Goal: Task Accomplishment & Management: Use online tool/utility

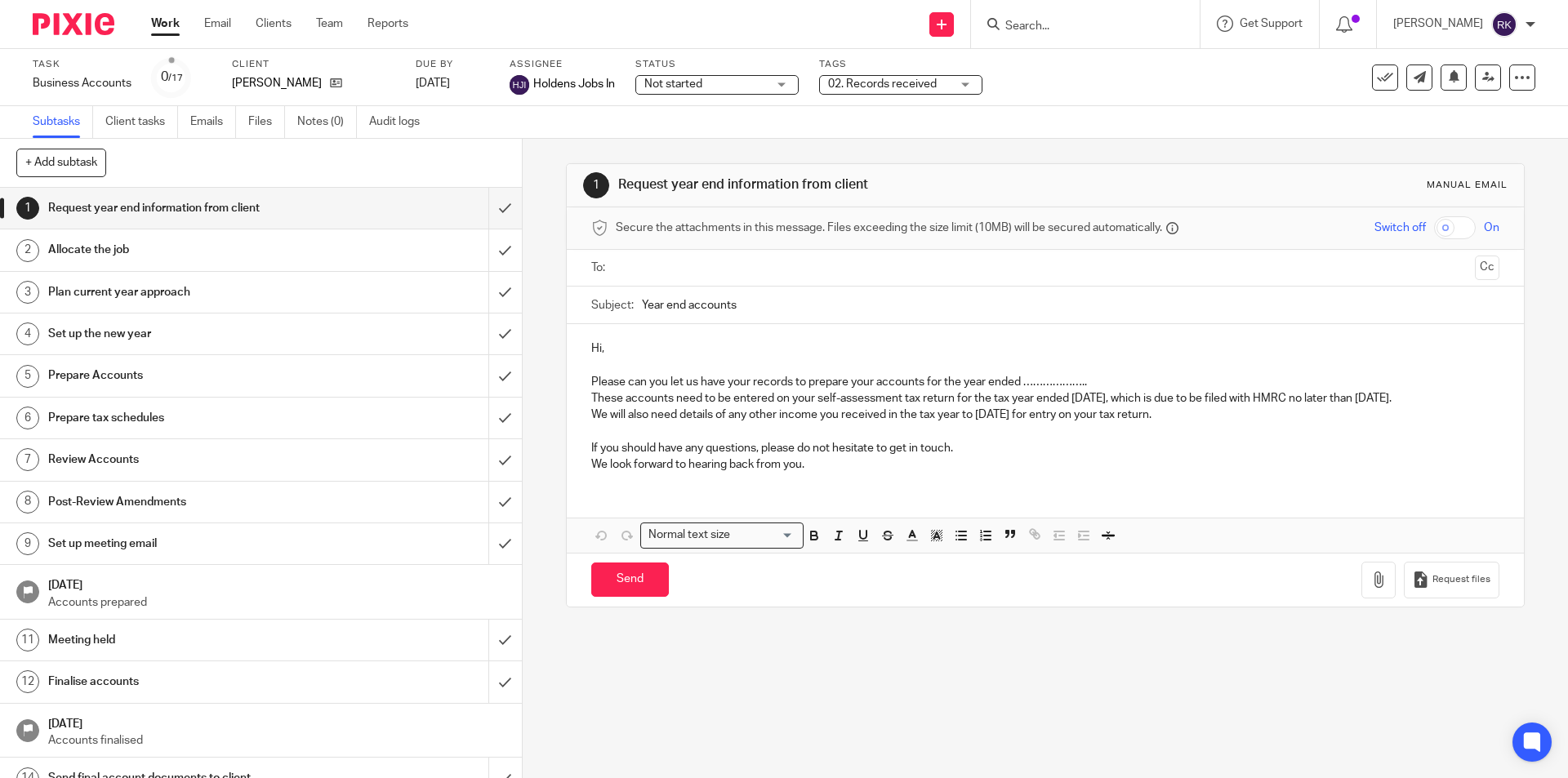
click at [1087, 22] on input "Search" at bounding box center [1077, 26] width 147 height 14
type input "tunst"
click at [1046, 60] on link at bounding box center [1101, 64] width 203 height 25
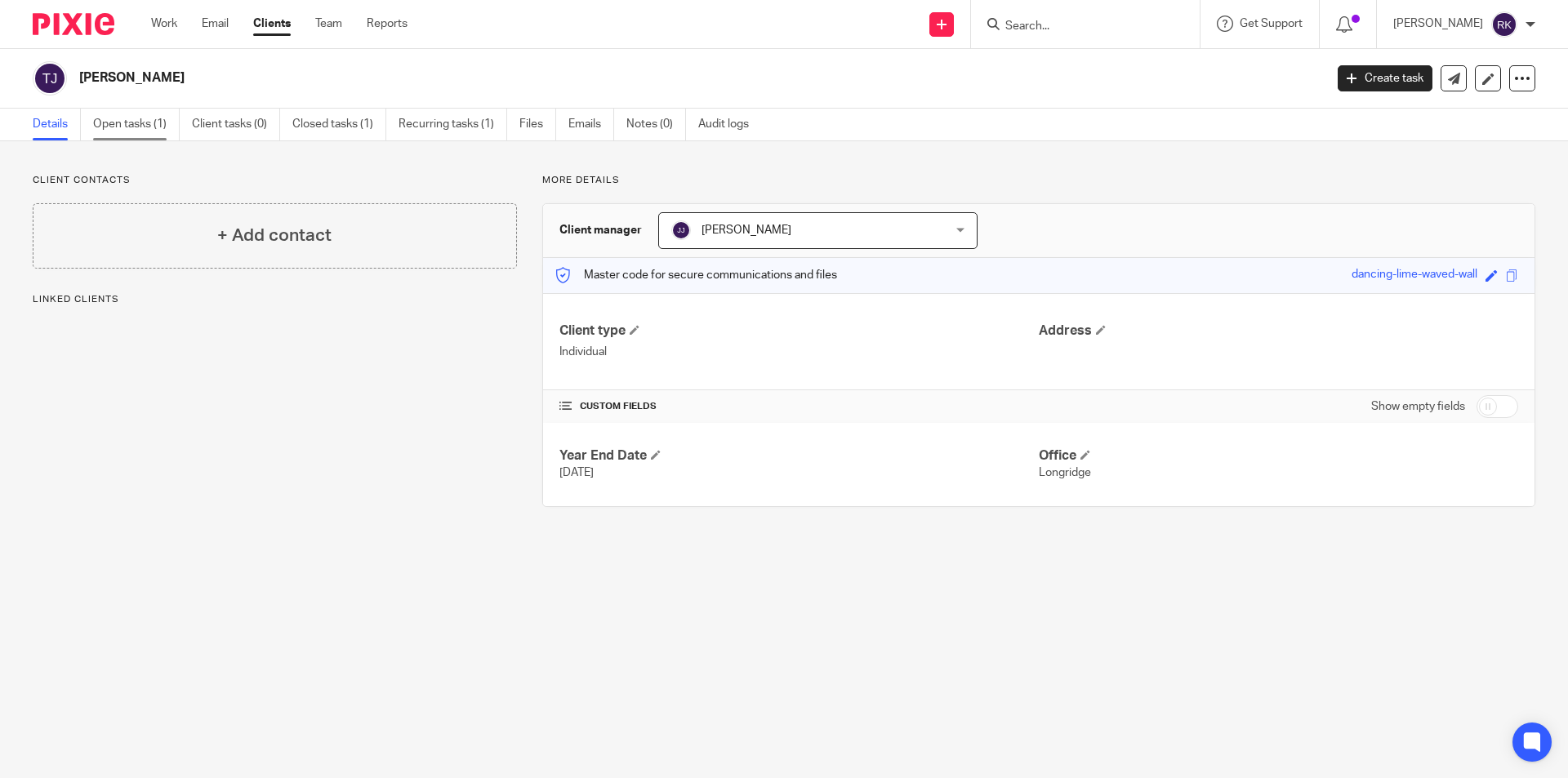
click at [156, 128] on link "Open tasks (1)" at bounding box center [136, 124] width 86 height 32
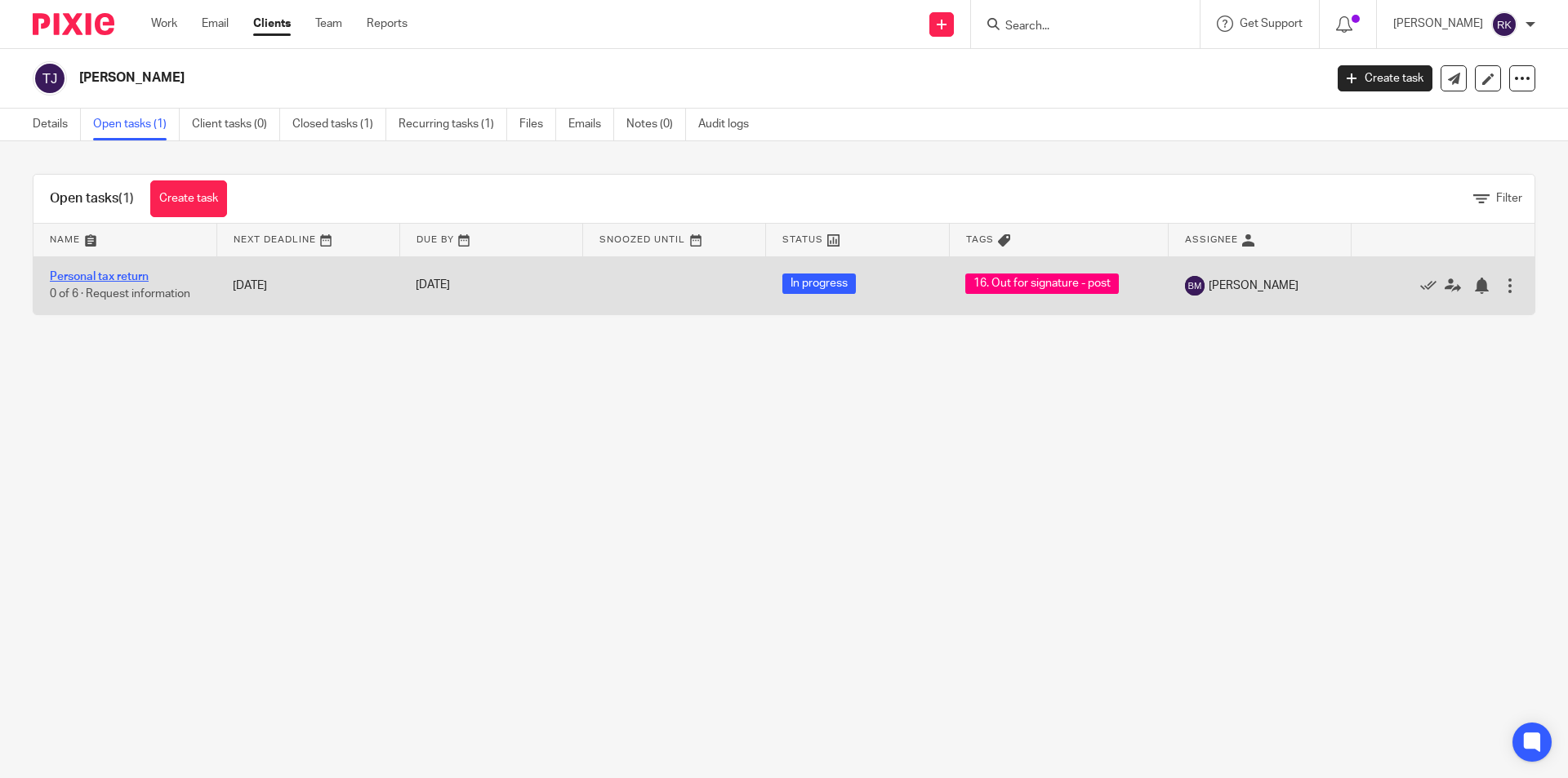
click at [130, 276] on link "Personal tax return" at bounding box center [99, 277] width 99 height 12
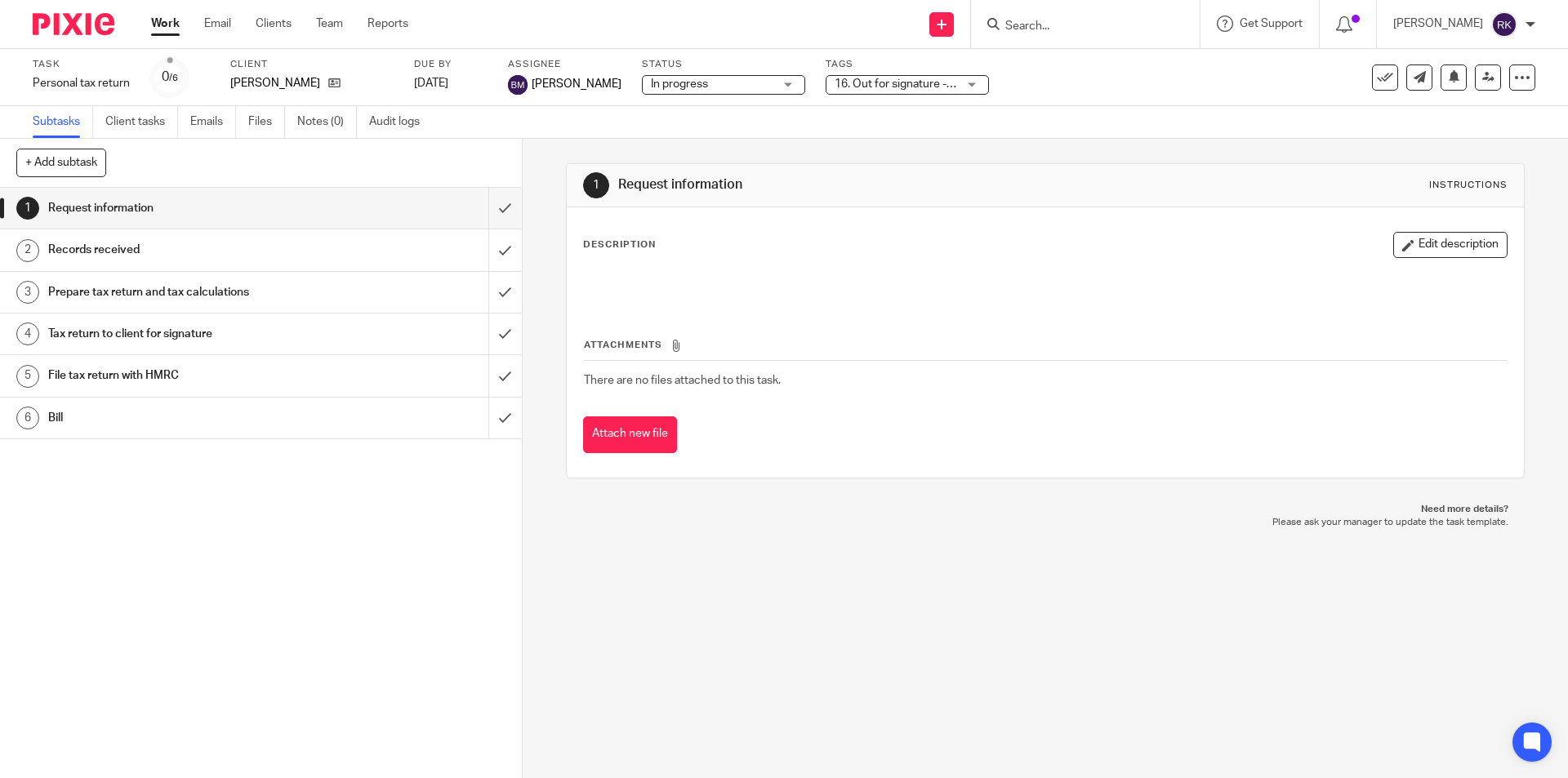
click at [928, 85] on div "16. Out for signature - post" at bounding box center [907, 85] width 163 height 19
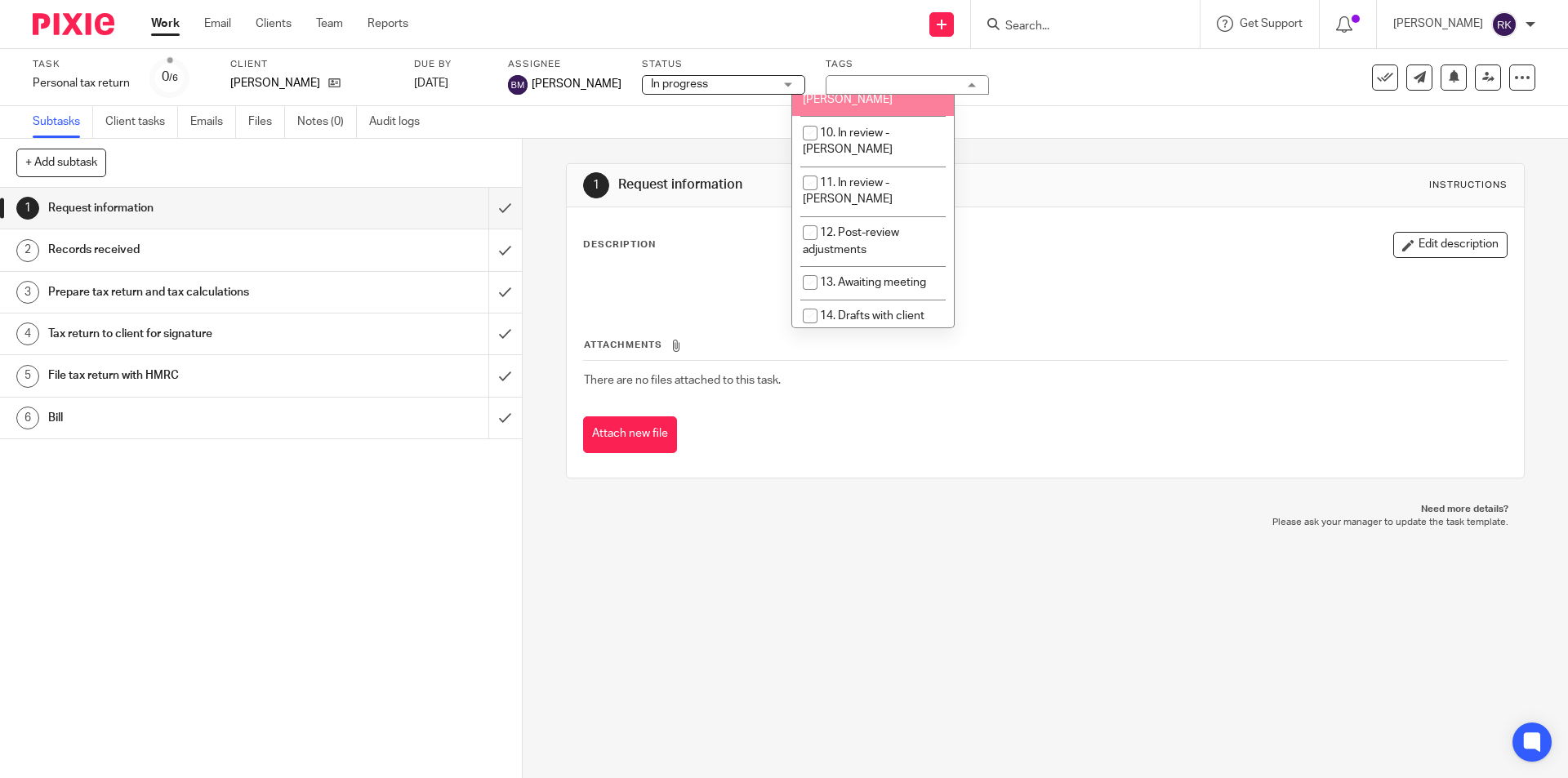
scroll to position [571, 0]
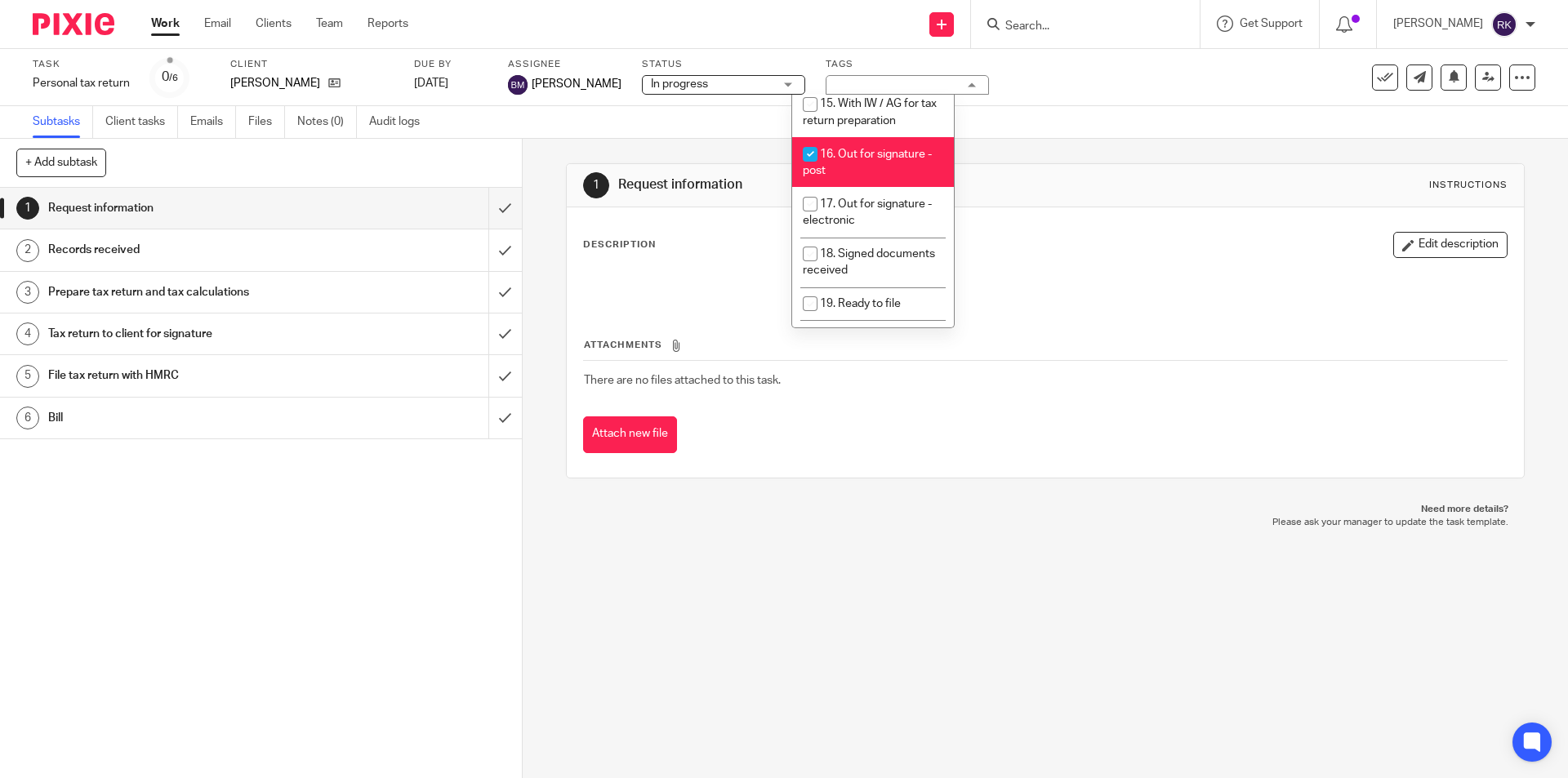
click at [810, 139] on input "checkbox" at bounding box center [810, 155] width 31 height 31
checkbox input "false"
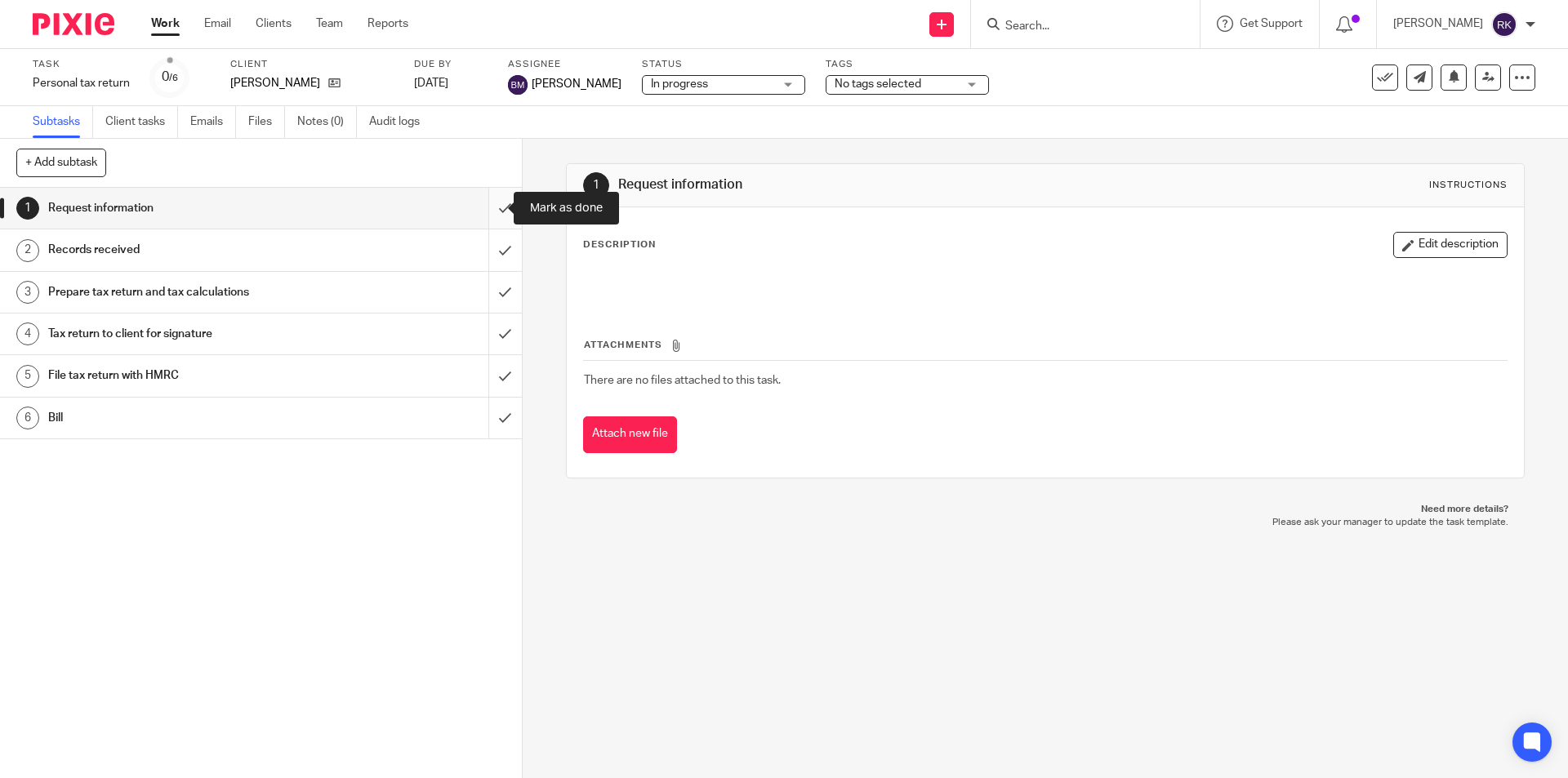
click at [478, 207] on input "submit" at bounding box center [260, 208] width 522 height 41
click at [484, 255] on input "submit" at bounding box center [260, 250] width 522 height 41
click at [481, 300] on input "submit" at bounding box center [260, 292] width 522 height 41
click at [484, 329] on input "submit" at bounding box center [260, 333] width 522 height 41
click at [484, 365] on input "submit" at bounding box center [260, 376] width 522 height 41
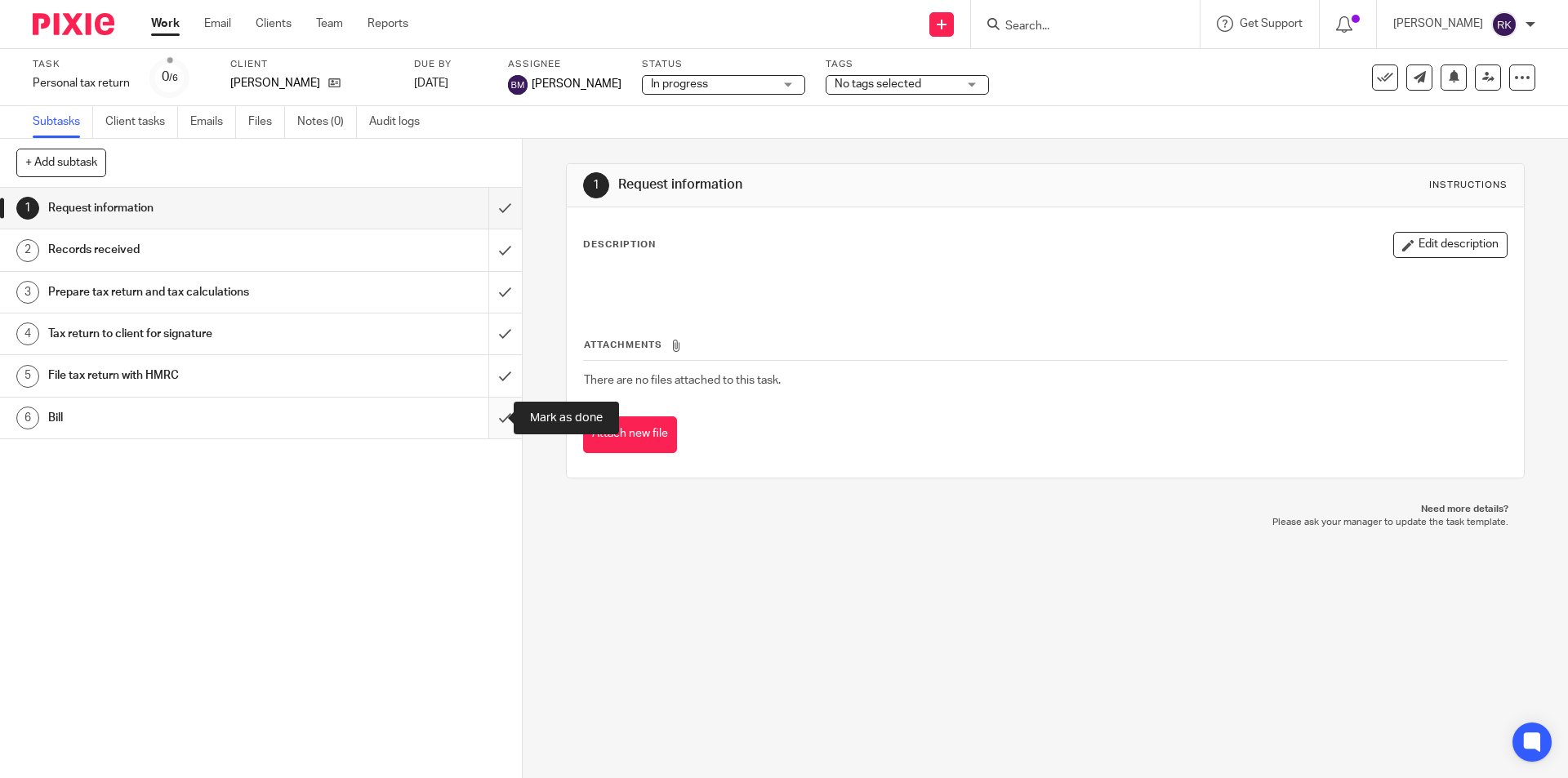
click at [484, 412] on input "submit" at bounding box center [260, 418] width 522 height 41
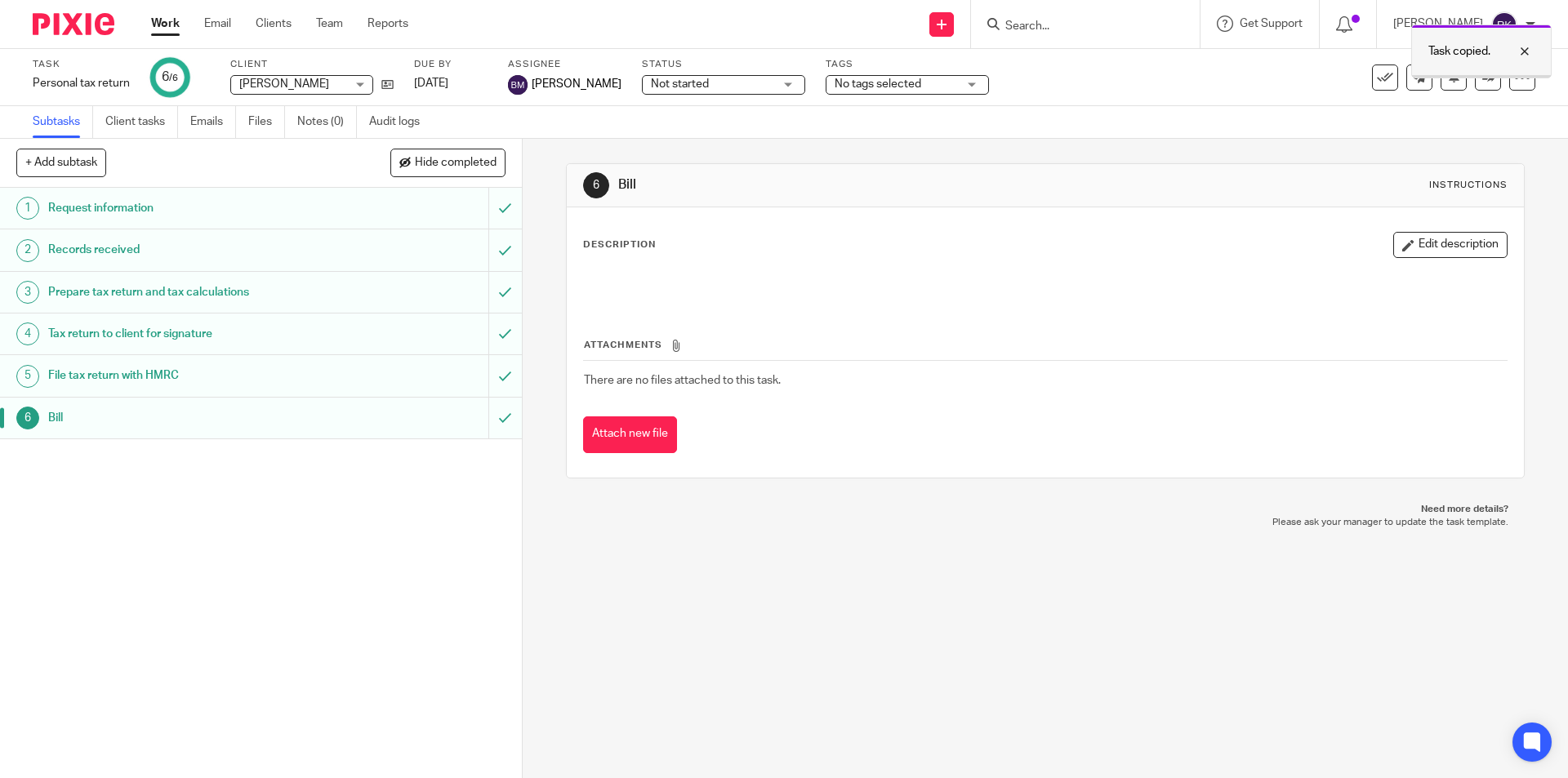
click at [1528, 51] on div at bounding box center [1512, 51] width 44 height 19
click at [1031, 18] on form at bounding box center [1090, 23] width 174 height 20
click at [1041, 28] on input "Search" at bounding box center [1077, 26] width 147 height 14
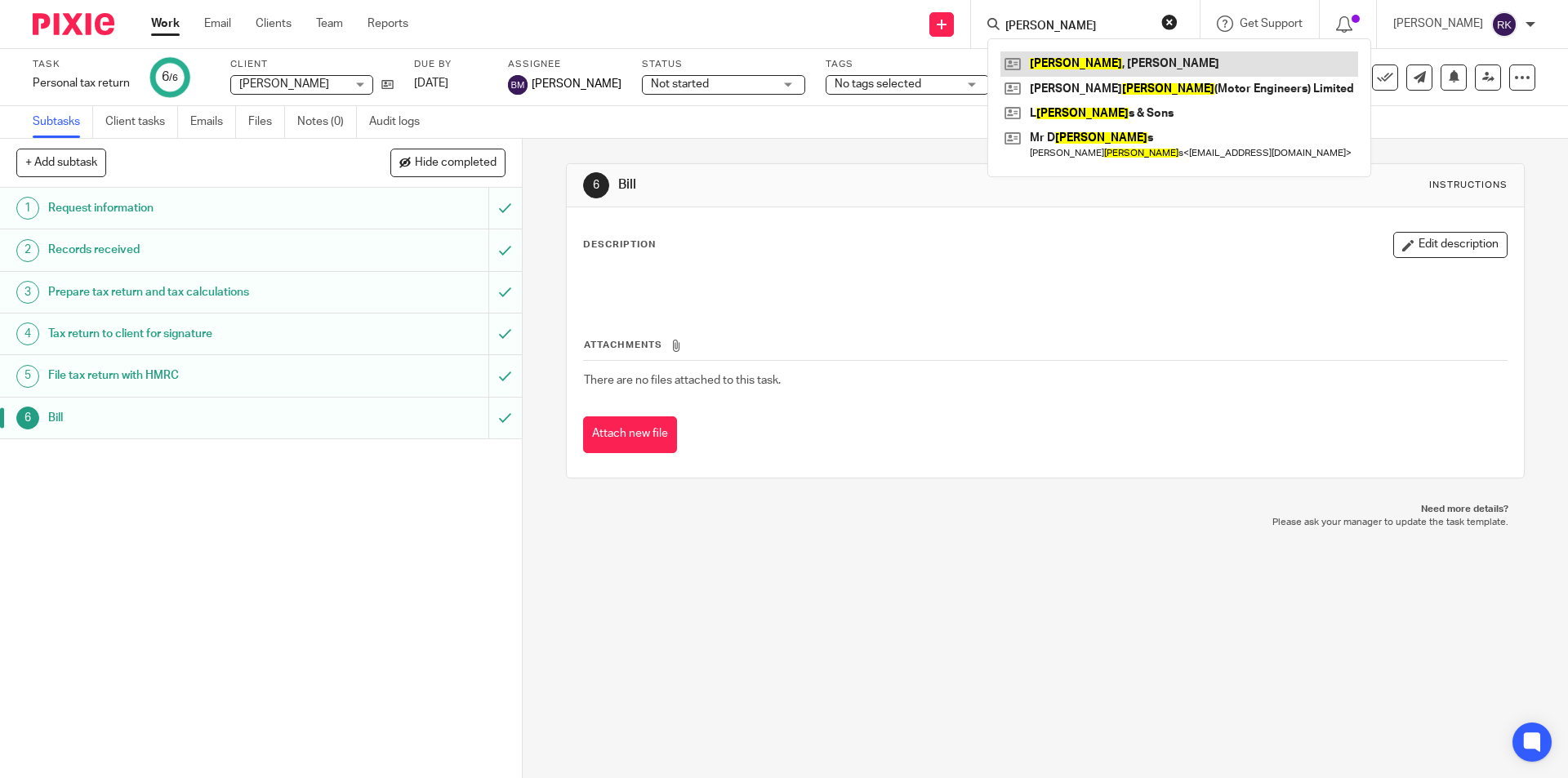
type input "pearson"
click at [1087, 65] on link at bounding box center [1179, 64] width 357 height 25
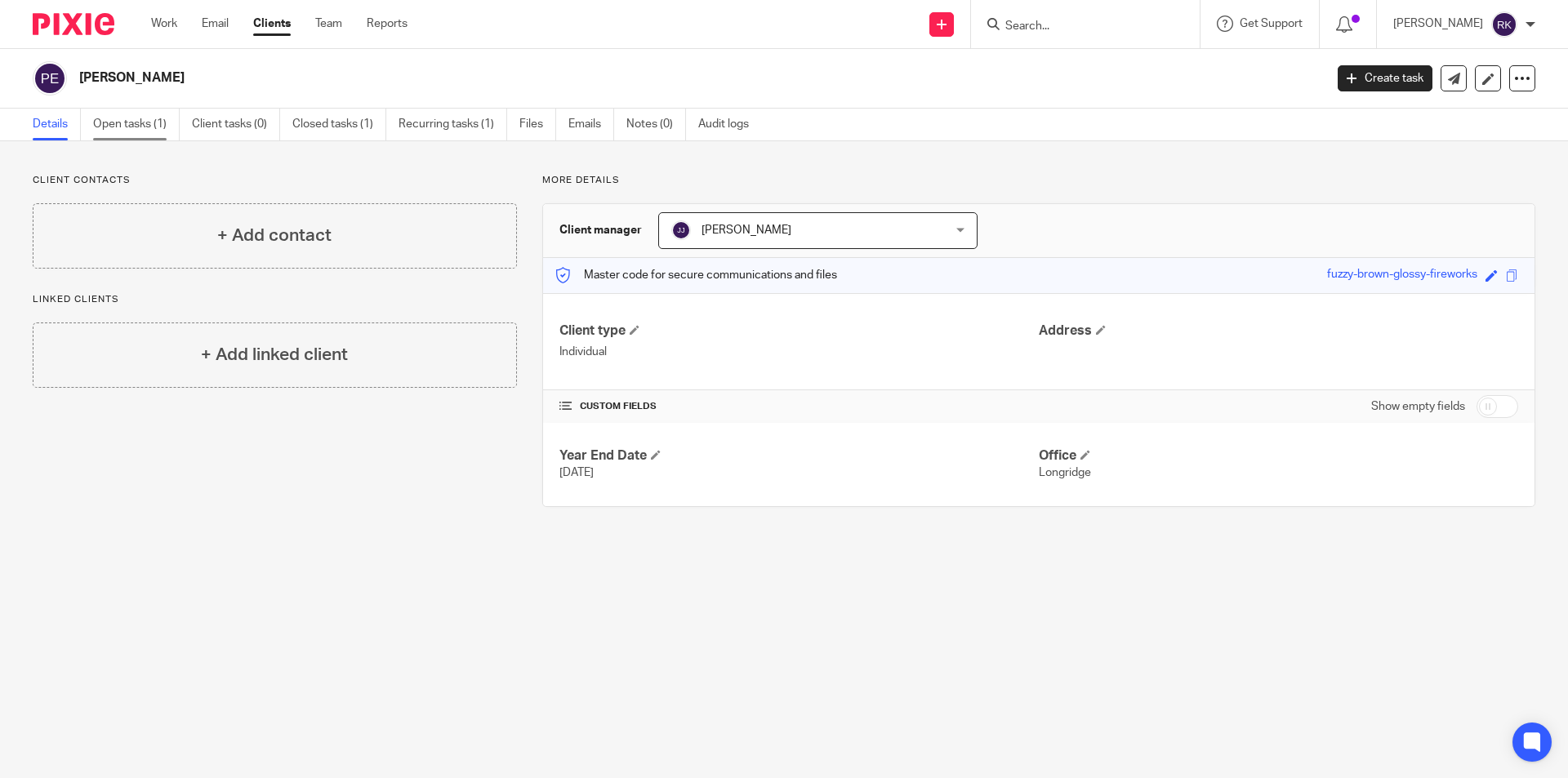
click at [143, 123] on link "Open tasks (1)" at bounding box center [136, 124] width 86 height 32
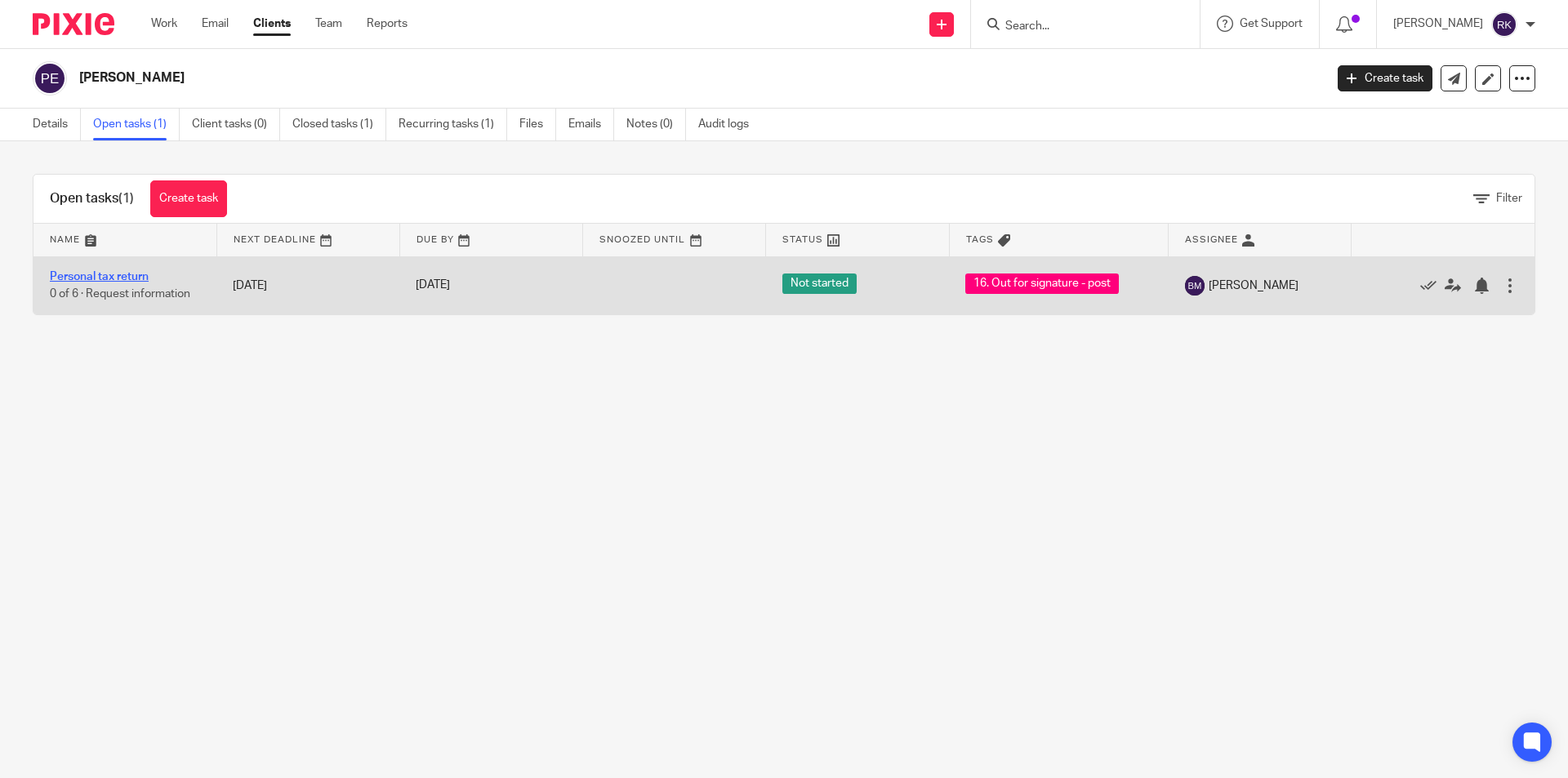
click at [127, 280] on link "Personal tax return" at bounding box center [99, 277] width 99 height 12
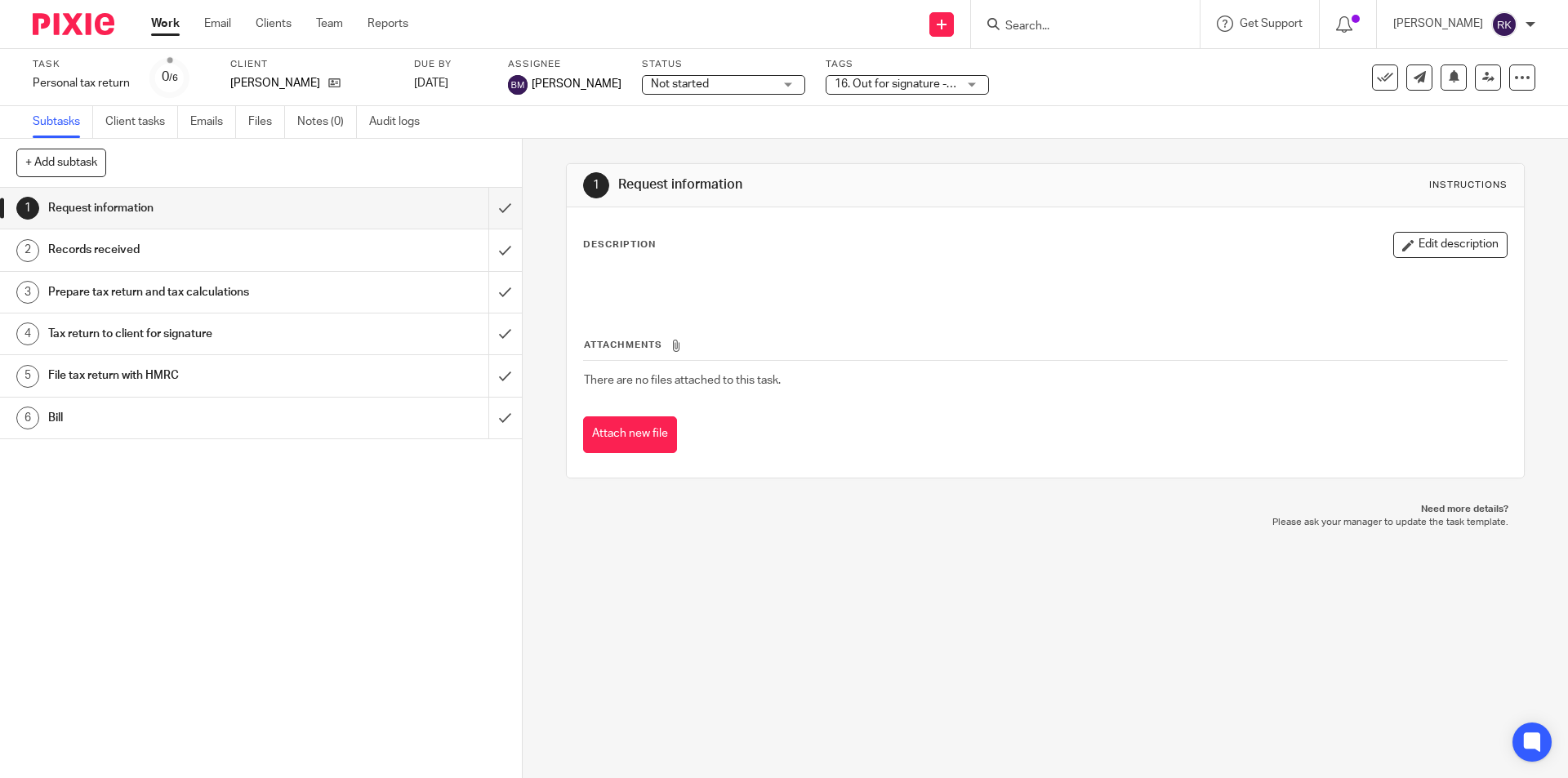
click at [918, 89] on span "16. Out for signature - post" at bounding box center [903, 85] width 137 height 12
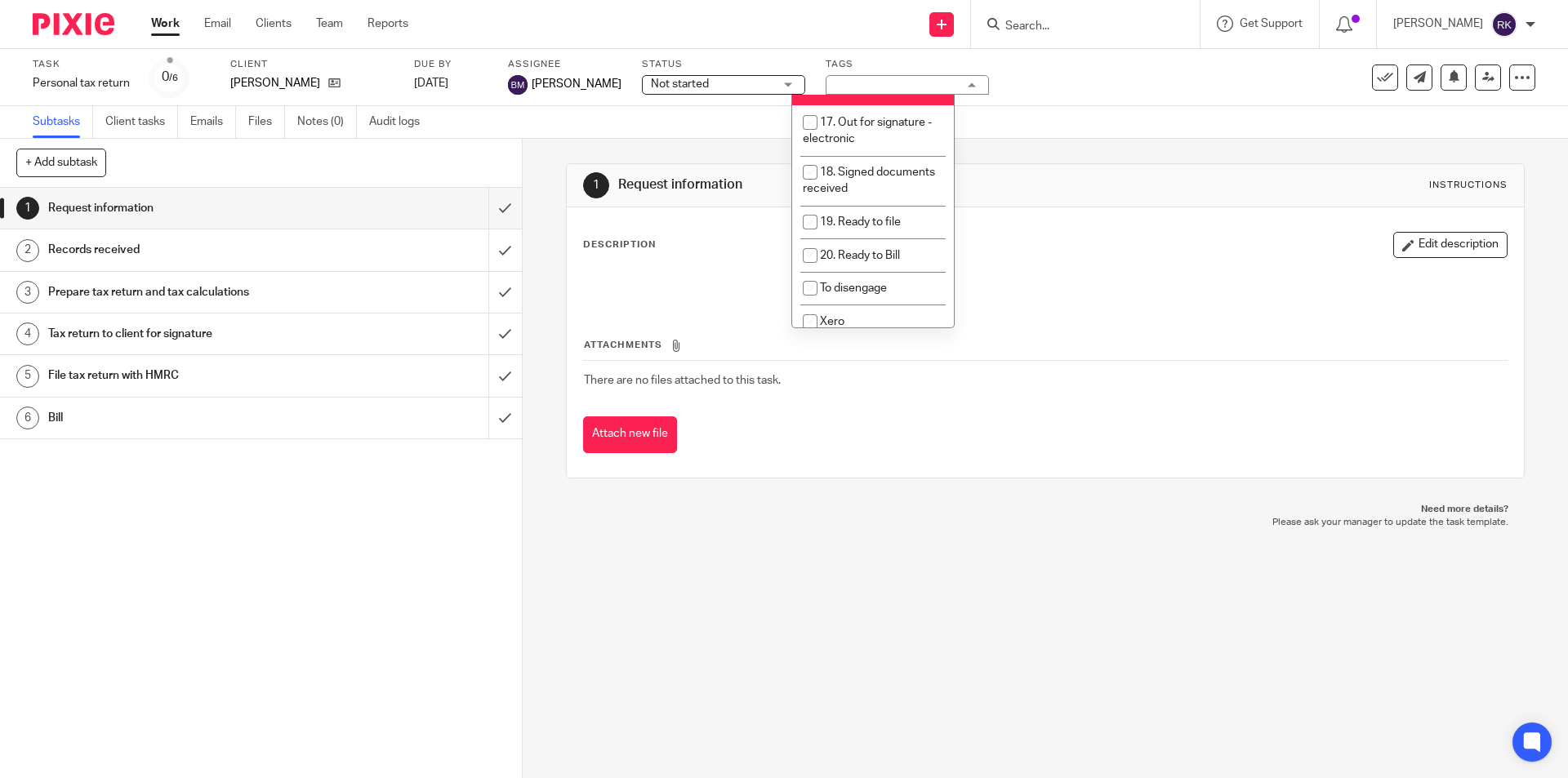
scroll to position [490, 0]
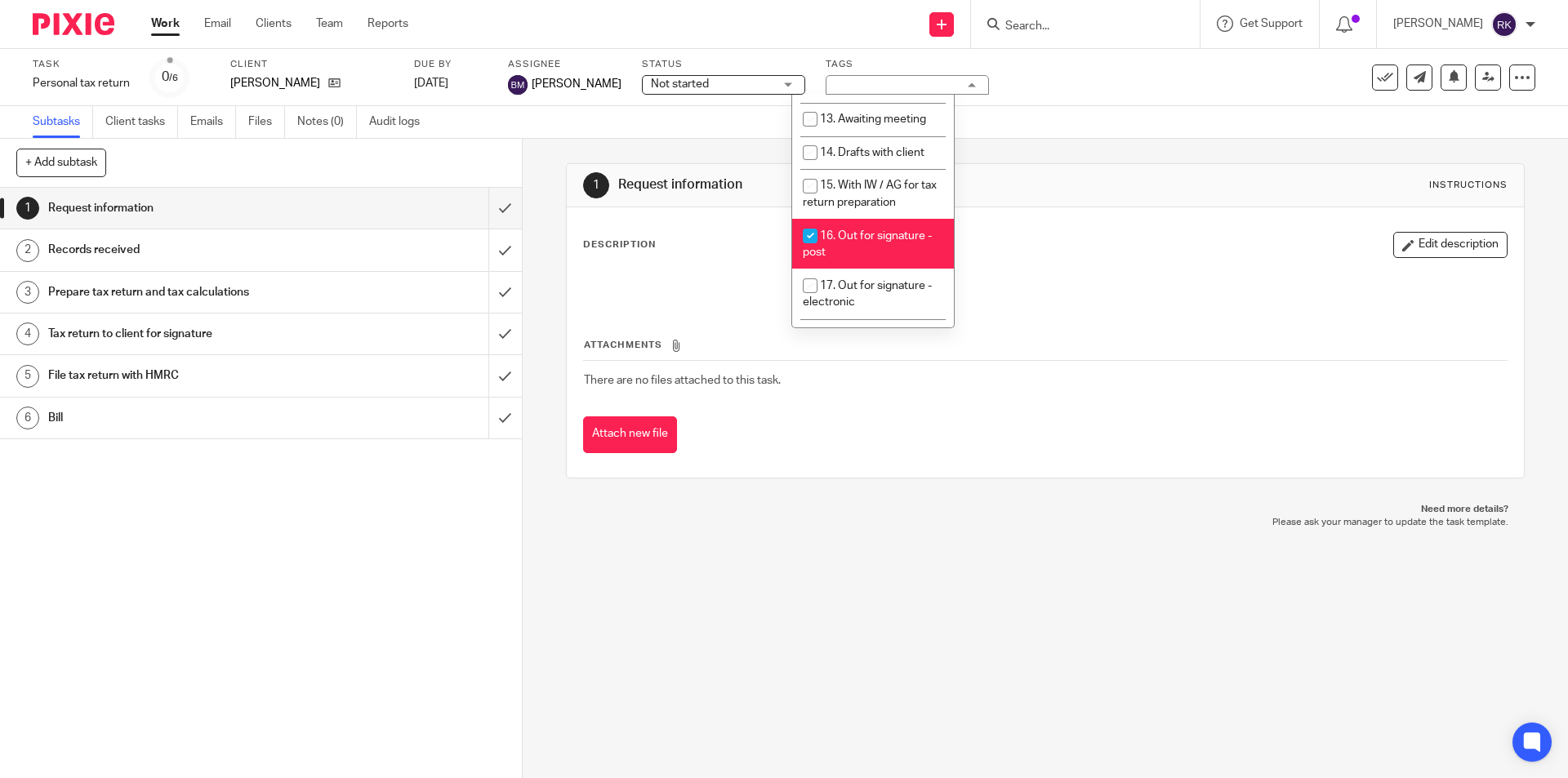
click at [803, 221] on input "checkbox" at bounding box center [810, 236] width 31 height 31
checkbox input "false"
click at [1377, 72] on icon at bounding box center [1384, 77] width 16 height 16
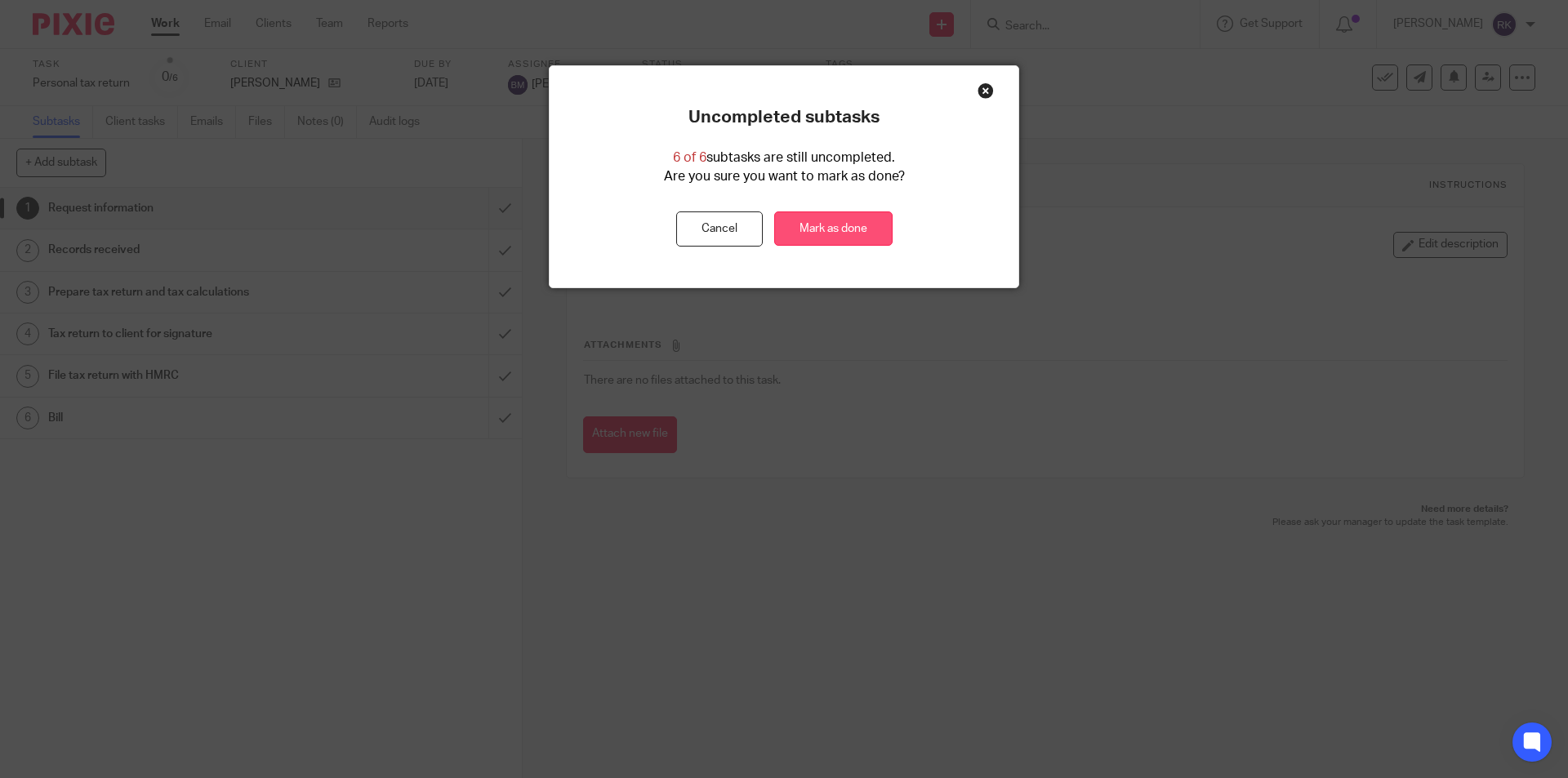
click at [846, 230] on link "Mark as done" at bounding box center [833, 229] width 118 height 36
